Goal: Book appointment/travel/reservation

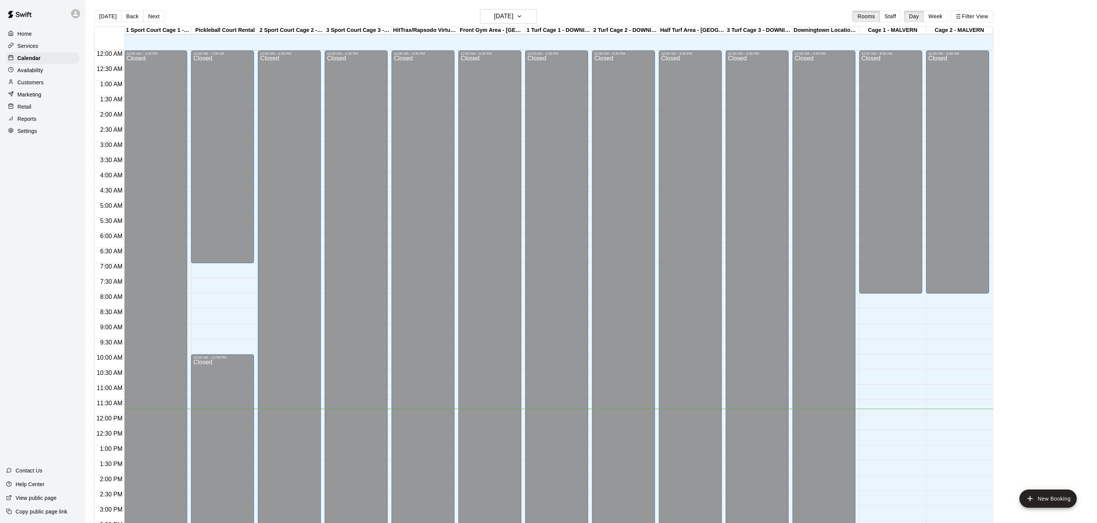
scroll to position [225, 0]
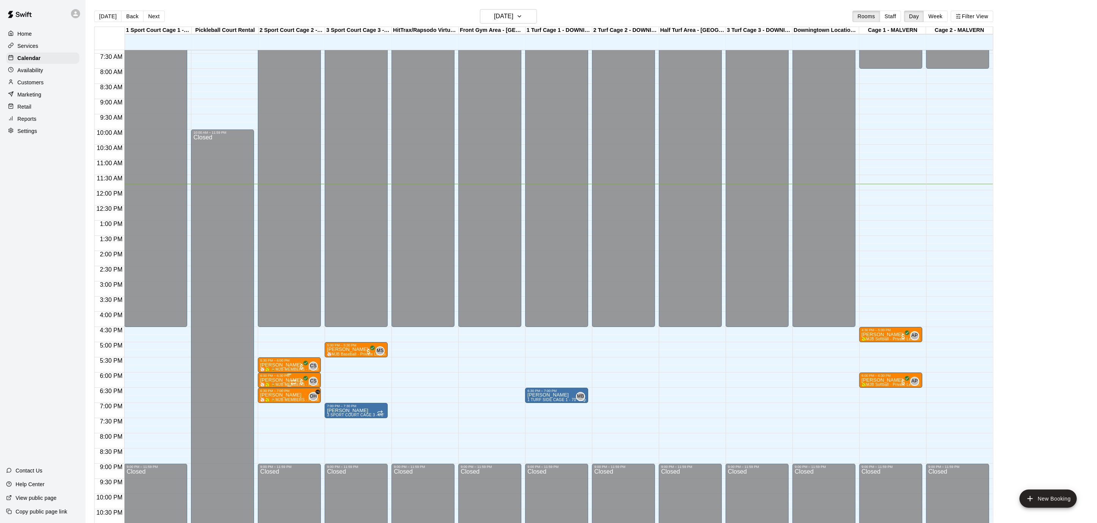
click at [281, 380] on p "[PERSON_NAME]" at bounding box center [289, 380] width 58 height 0
click at [268, 393] on button "edit" at bounding box center [267, 387] width 15 height 15
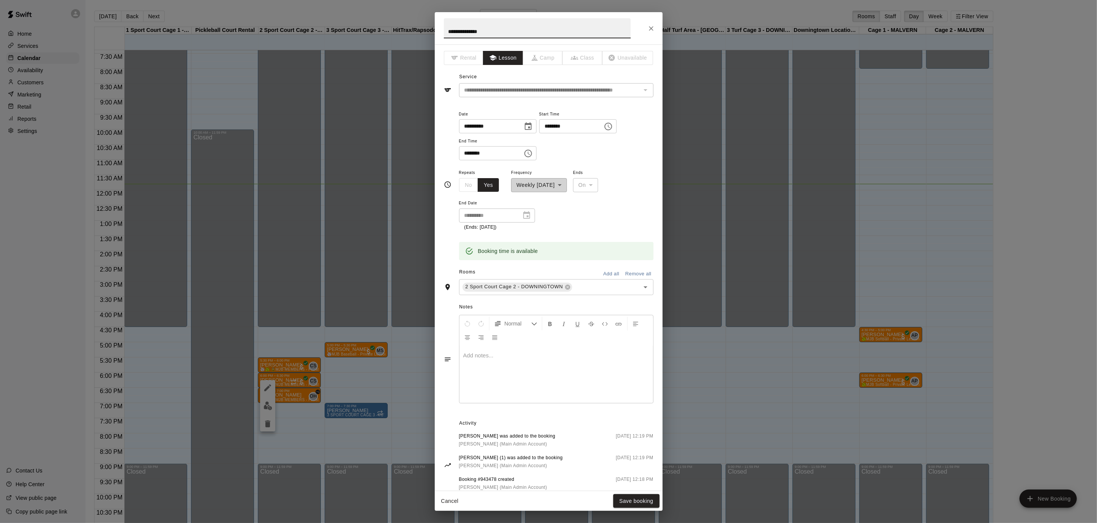
drag, startPoint x: 651, startPoint y: 16, endPoint x: 650, endPoint y: 20, distance: 4.1
click at [650, 19] on div "**********" at bounding box center [549, 28] width 228 height 32
drag, startPoint x: 650, startPoint y: 22, endPoint x: 648, endPoint y: 54, distance: 31.6
click at [650, 22] on button "Close" at bounding box center [651, 29] width 14 height 14
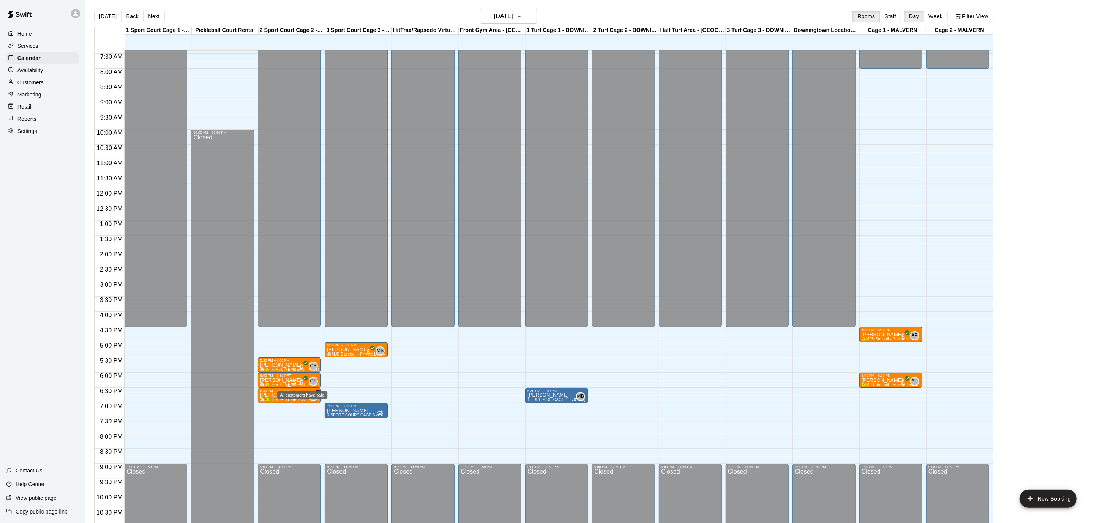
click at [301, 381] on span "All customers have paid" at bounding box center [302, 382] width 8 height 8
click at [304, 424] on icon "delete" at bounding box center [305, 421] width 5 height 7
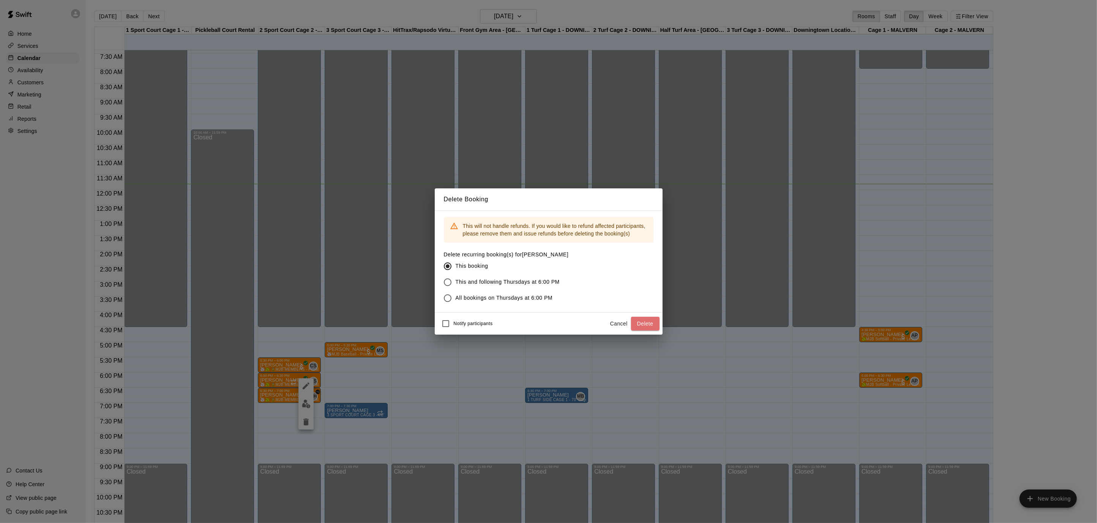
drag, startPoint x: 642, startPoint y: 327, endPoint x: 639, endPoint y: 326, distance: 4.1
click at [642, 327] on button "Delete" at bounding box center [645, 324] width 28 height 14
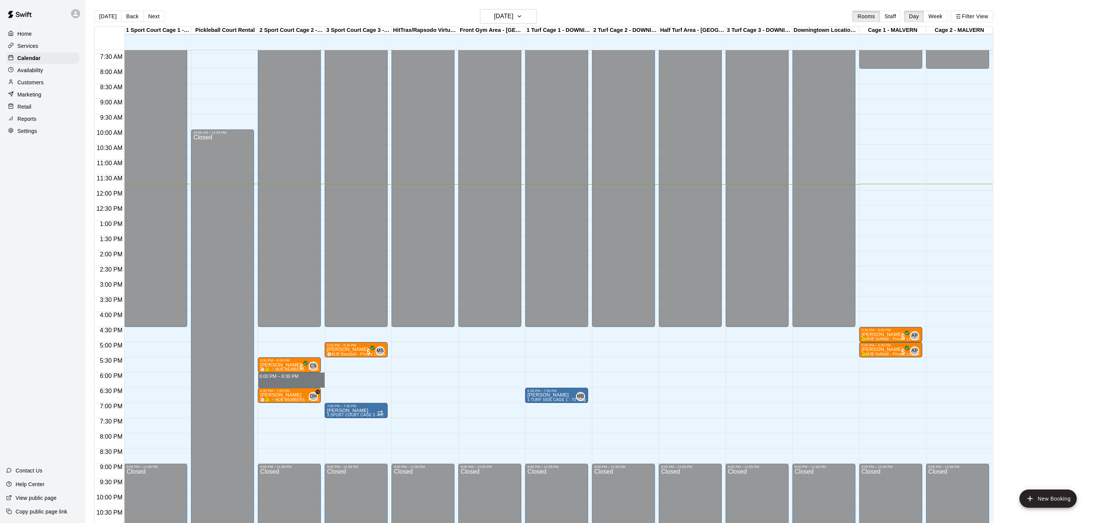
drag, startPoint x: 293, startPoint y: 373, endPoint x: 292, endPoint y: 381, distance: 8.0
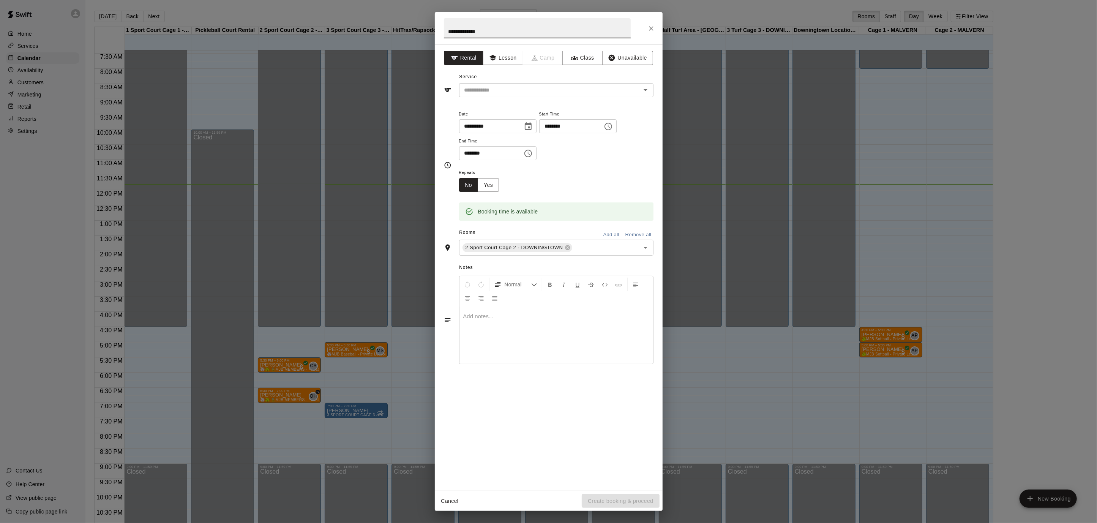
type input "**********"
click at [500, 67] on div "**********" at bounding box center [549, 267] width 228 height 446
click at [505, 61] on button "Lesson" at bounding box center [503, 58] width 40 height 14
click at [471, 58] on button "Rental" at bounding box center [464, 58] width 40 height 14
click at [511, 86] on input "text" at bounding box center [544, 89] width 167 height 9
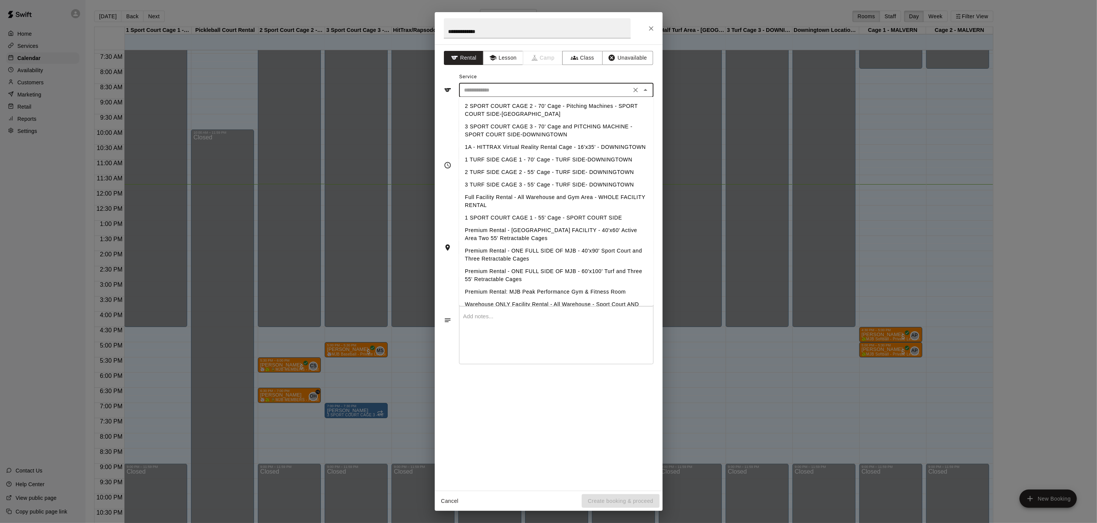
click at [533, 114] on li "2 SPORT COURT CAGE 2 - 70' Cage - Pitching Machines - SPORT COURT SIDE-[GEOGRAP…" at bounding box center [556, 110] width 194 height 20
type input "**********"
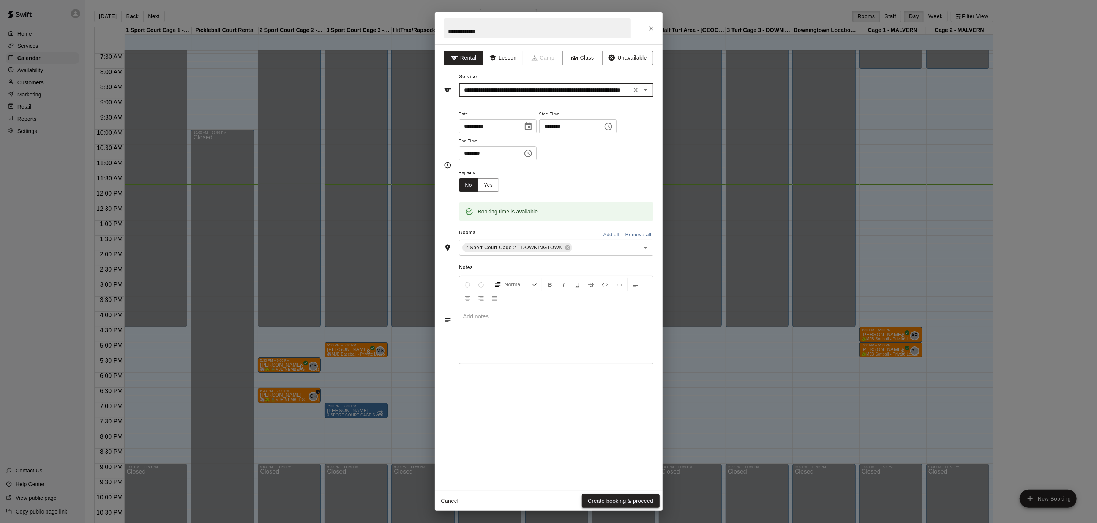
click at [640, 496] on button "Create booking & proceed" at bounding box center [620, 501] width 77 height 14
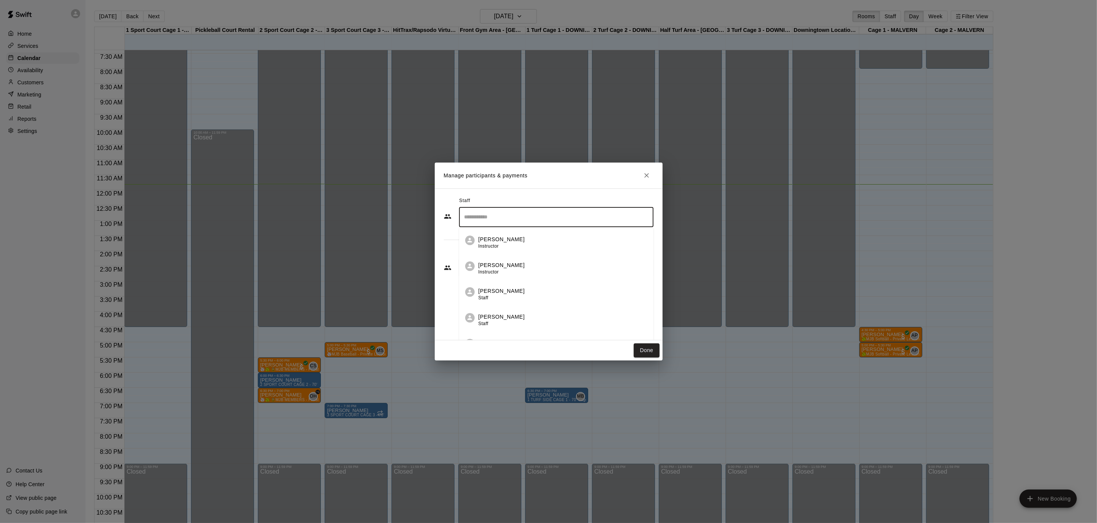
click at [520, 214] on input "Search staff" at bounding box center [556, 216] width 188 height 13
drag, startPoint x: 448, startPoint y: 230, endPoint x: 449, endPoint y: 235, distance: 5.1
click at [448, 230] on div "Staff ​ Customers Add new ​" at bounding box center [549, 240] width 210 height 90
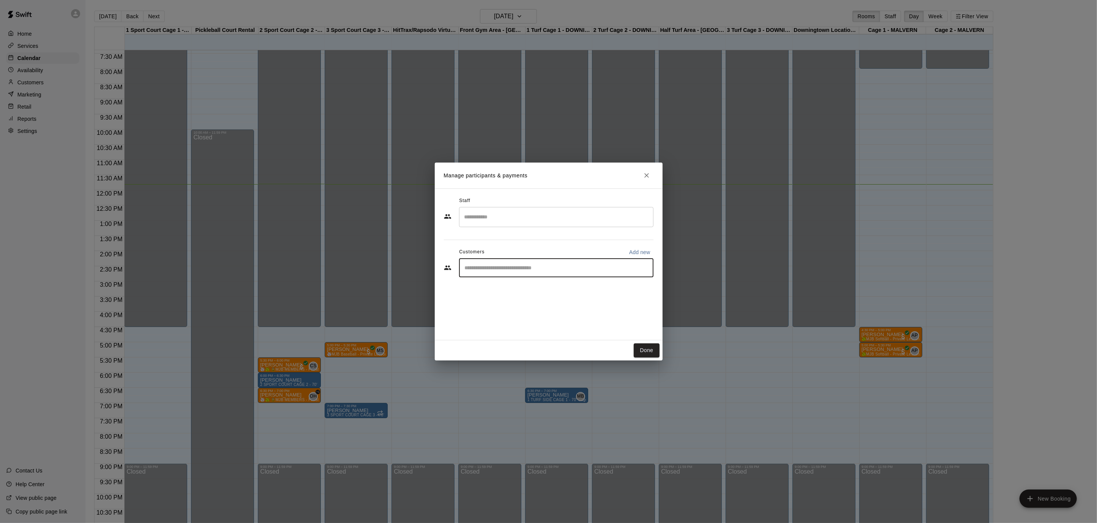
drag, startPoint x: 479, startPoint y: 268, endPoint x: 484, endPoint y: 262, distance: 7.9
click at [479, 268] on input "Start typing to search customers..." at bounding box center [556, 268] width 188 height 8
type input "******"
click at [519, 341] on span "[EMAIL_ADDRESS][DOMAIN_NAME]" at bounding box center [521, 341] width 82 height 5
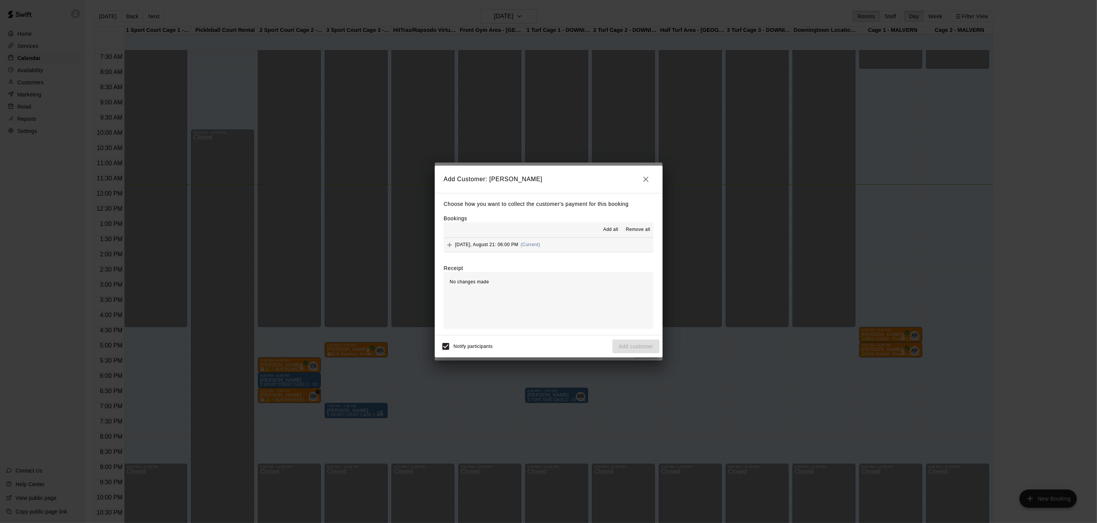
click at [455, 245] on span "[DATE], August 21: 06:00 PM" at bounding box center [486, 244] width 63 height 5
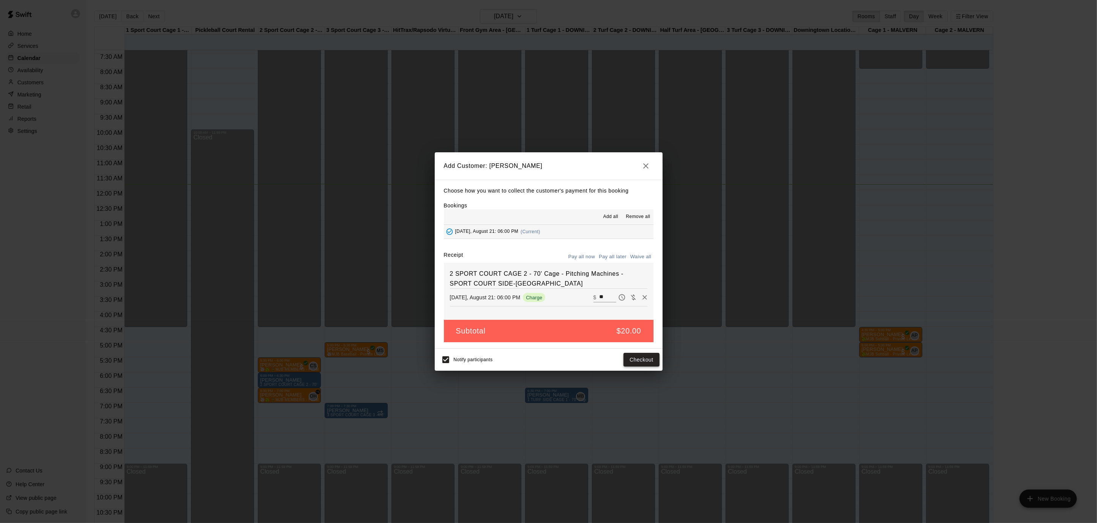
click at [646, 361] on button "Checkout" at bounding box center [641, 360] width 36 height 14
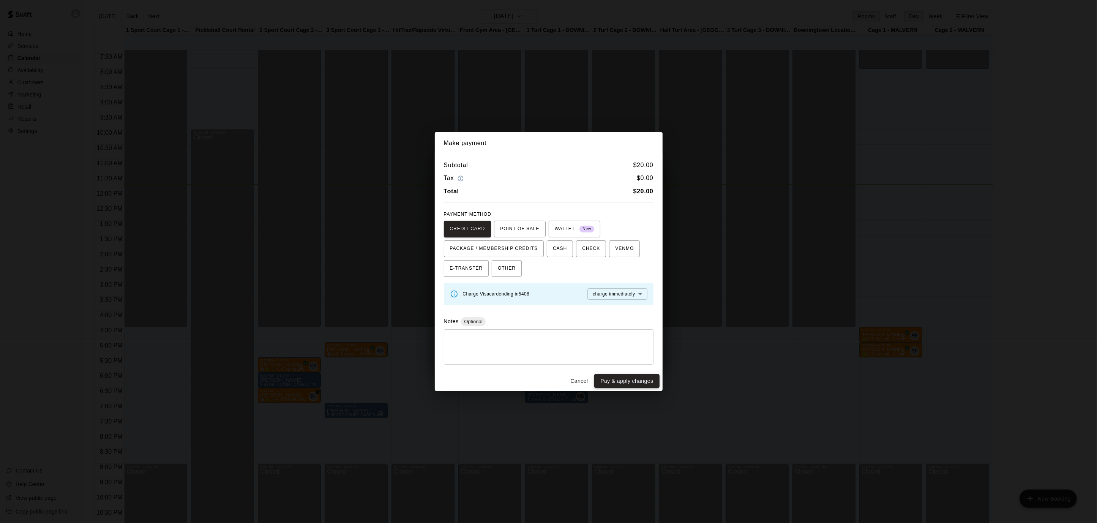
click at [631, 383] on button "Pay & apply changes" at bounding box center [626, 381] width 65 height 14
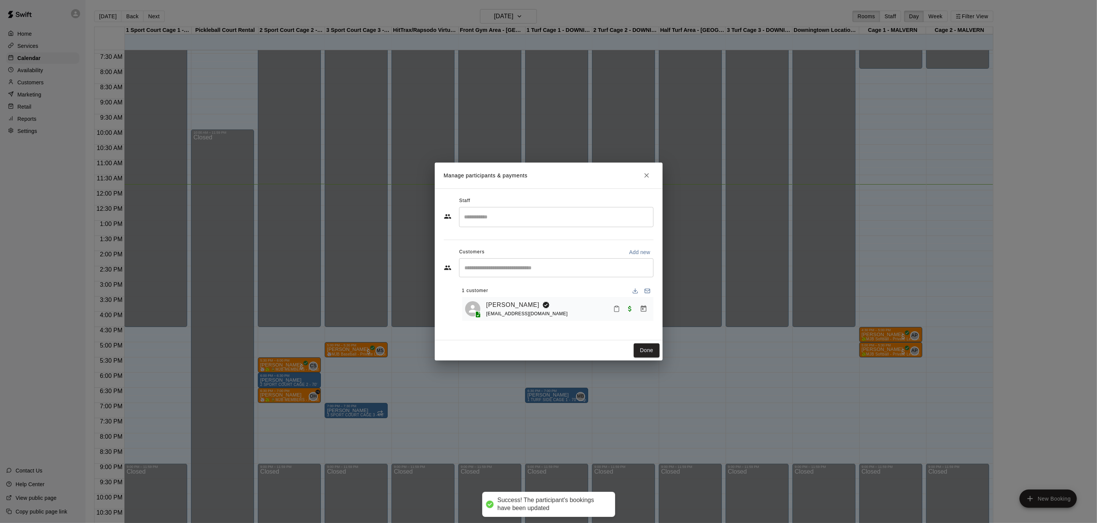
drag, startPoint x: 646, startPoint y: 348, endPoint x: 631, endPoint y: 349, distance: 14.9
click at [646, 348] on button "Done" at bounding box center [646, 350] width 25 height 14
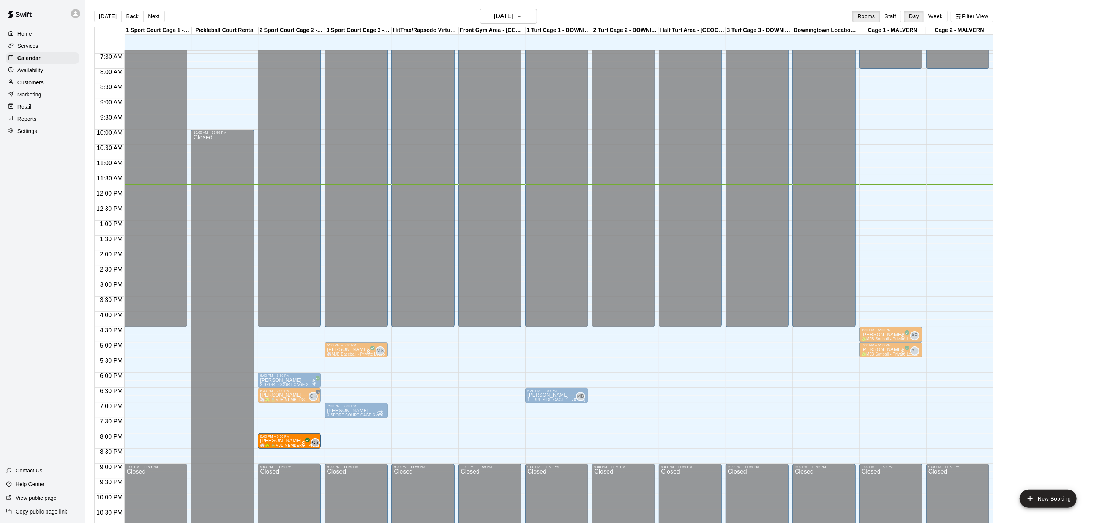
drag, startPoint x: 287, startPoint y: 364, endPoint x: 284, endPoint y: 442, distance: 78.2
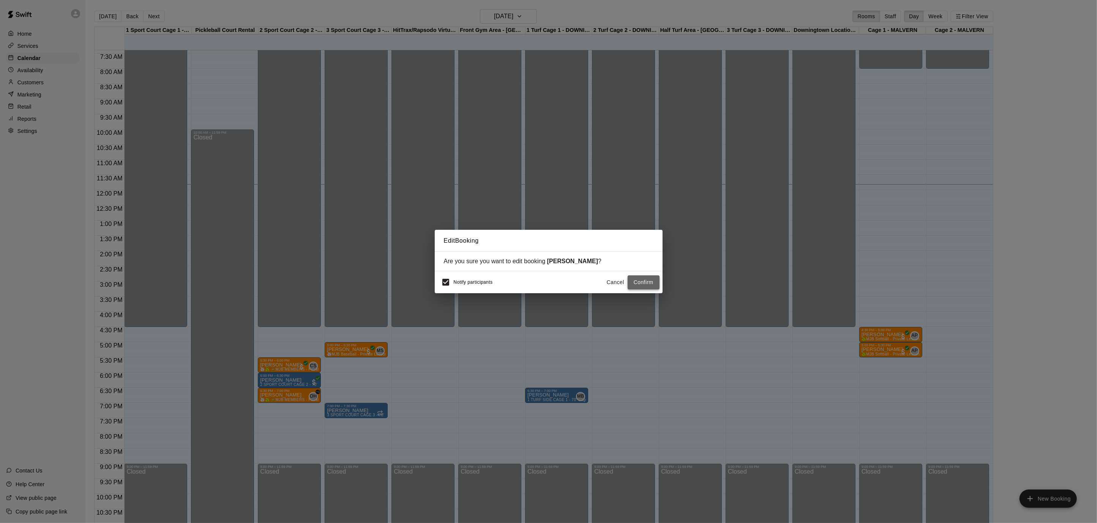
click at [654, 285] on button "Confirm" at bounding box center [643, 282] width 32 height 14
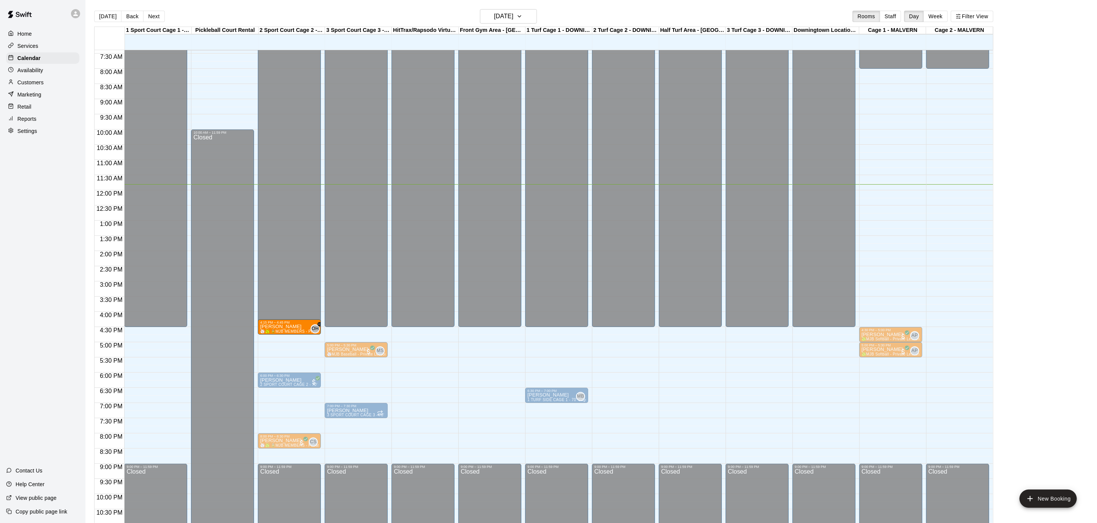
drag, startPoint x: 287, startPoint y: 395, endPoint x: 287, endPoint y: 328, distance: 66.4
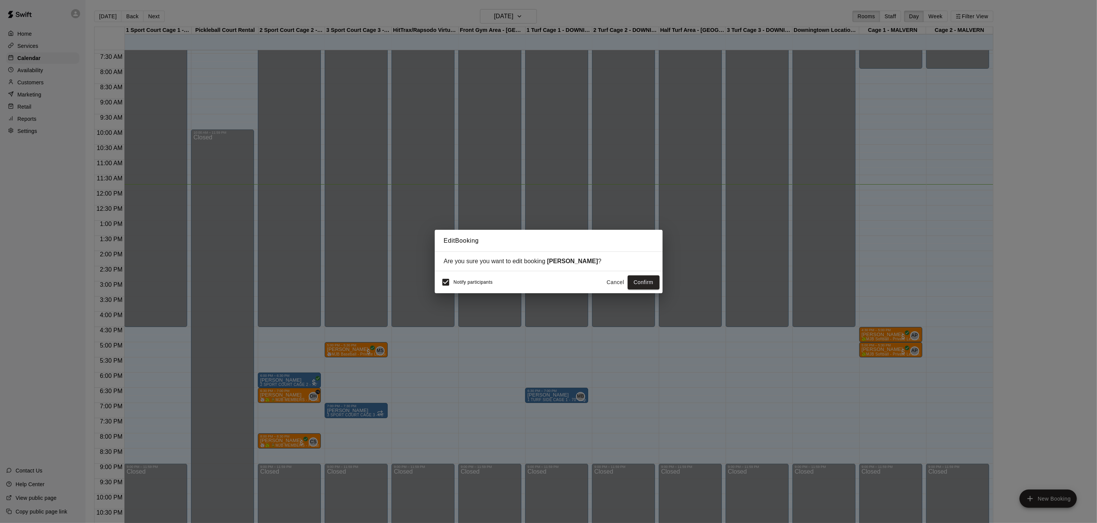
click at [630, 282] on button "Confirm" at bounding box center [643, 282] width 32 height 14
